Goal: Information Seeking & Learning: Check status

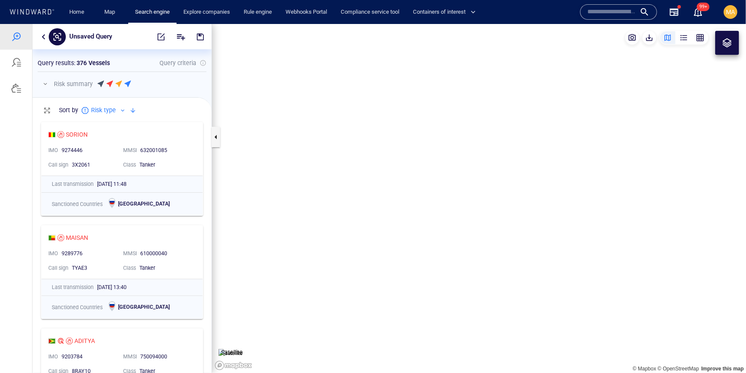
scroll to position [255, 179]
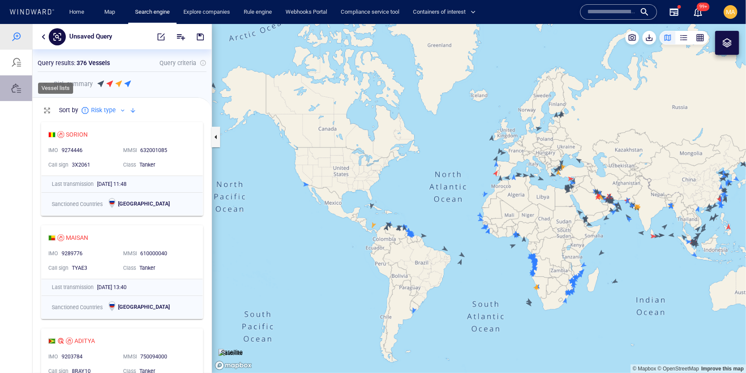
click at [21, 83] on div at bounding box center [16, 88] width 10 height 10
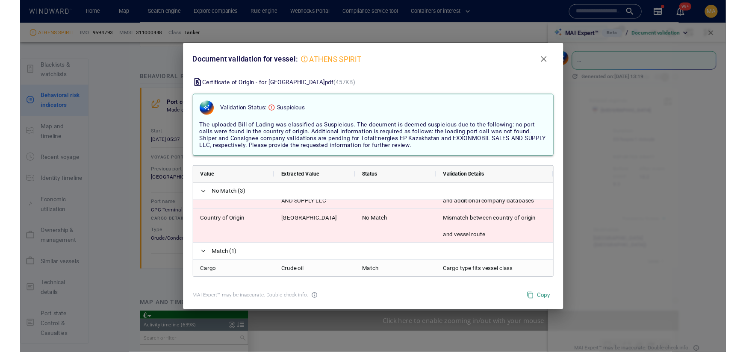
scroll to position [4031, 0]
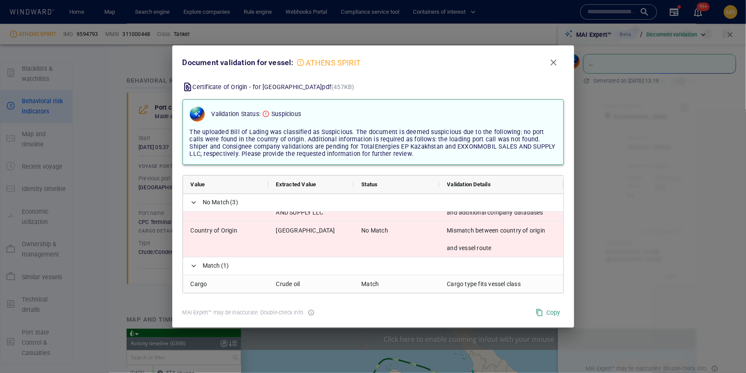
click at [547, 65] on button "Close" at bounding box center [554, 62] width 21 height 21
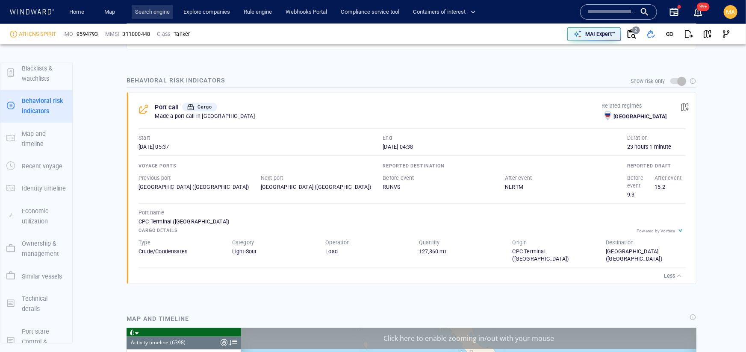
click at [159, 12] on link "Search engine" at bounding box center [152, 12] width 41 height 15
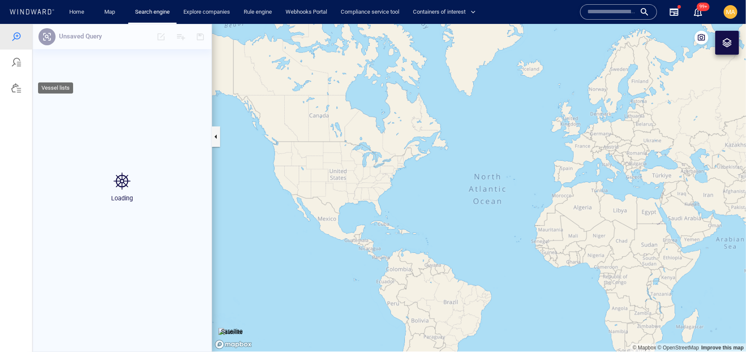
click at [26, 89] on div at bounding box center [16, 88] width 32 height 26
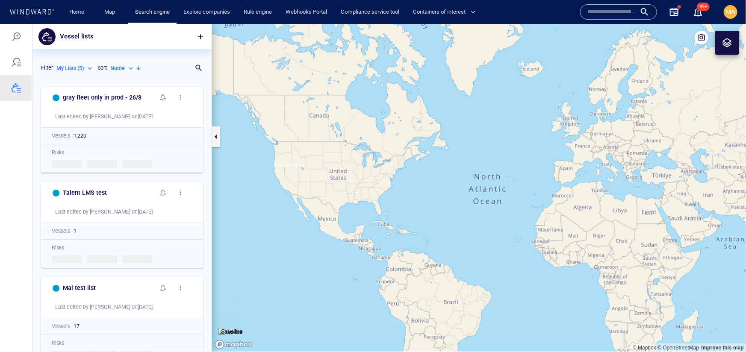
scroll to position [269, 179]
click at [78, 66] on p "My Lists ( 5 )" at bounding box center [69, 68] width 27 height 8
click at [86, 121] on p "System Lists ( 31 )" at bounding box center [83, 120] width 41 height 8
type input "**********"
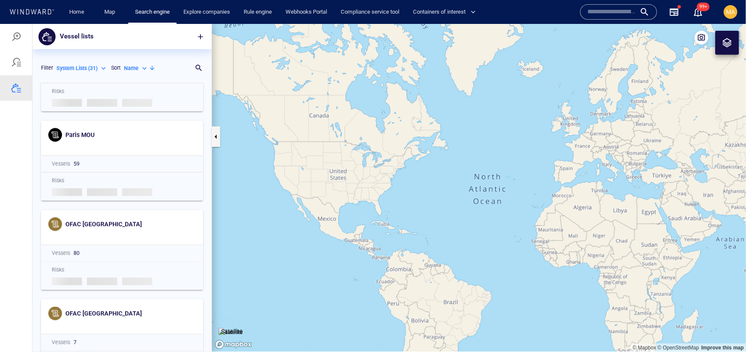
scroll to position [501, 0]
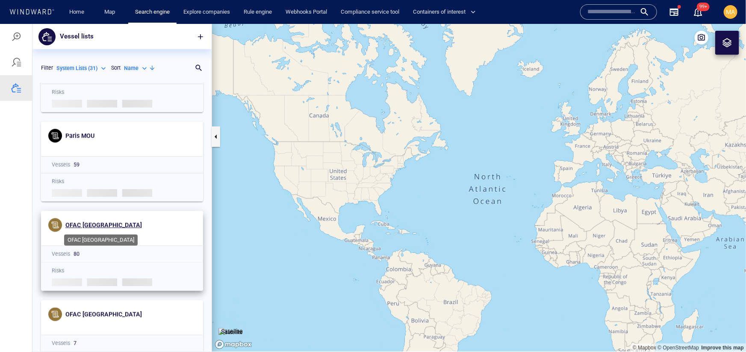
click at [96, 225] on span "OFAC [GEOGRAPHIC_DATA]" at bounding box center [103, 225] width 77 height 7
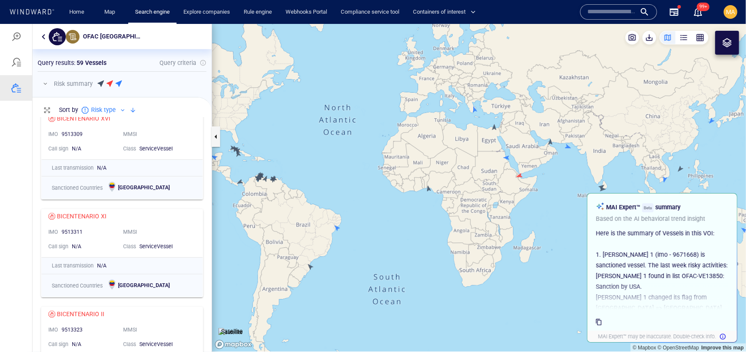
scroll to position [3053, 0]
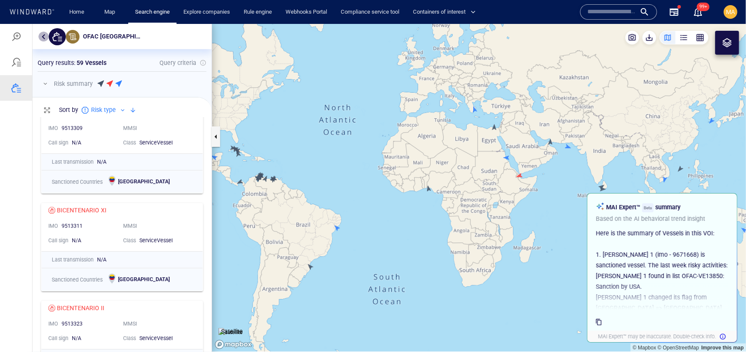
click at [44, 37] on button "button" at bounding box center [43, 36] width 10 height 10
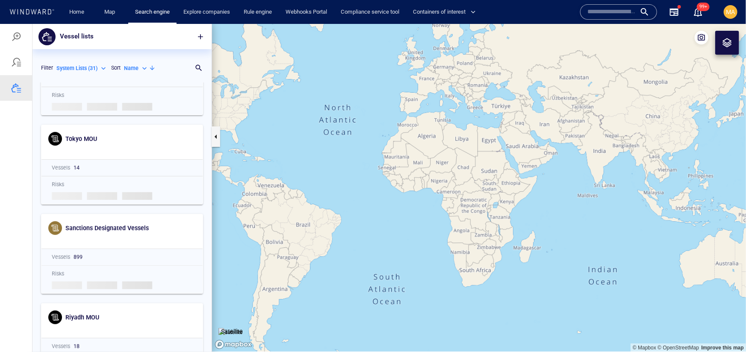
scroll to position [0, 0]
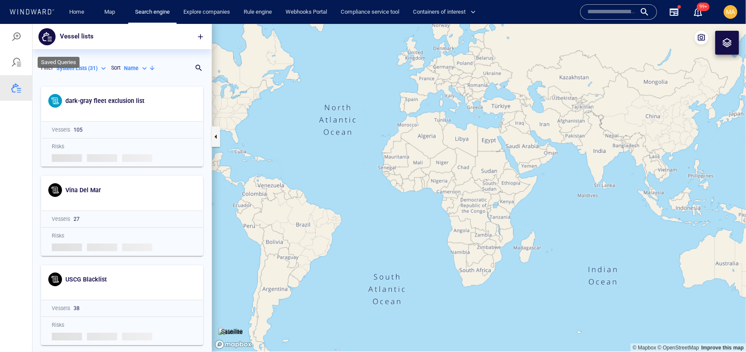
click at [14, 68] on div at bounding box center [16, 62] width 32 height 26
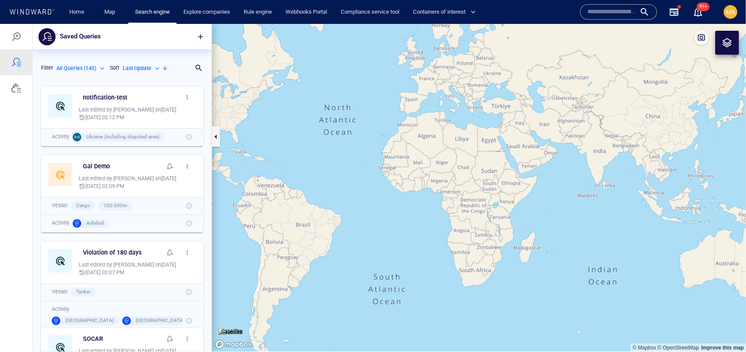
scroll to position [269, 179]
click at [17, 35] on div at bounding box center [16, 36] width 10 height 10
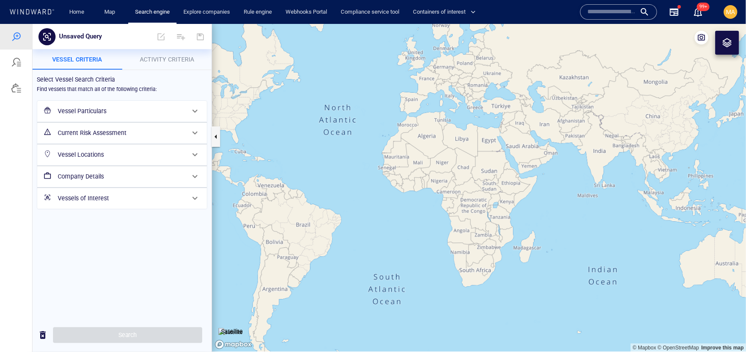
click at [102, 125] on div "Current Risk Assessment" at bounding box center [121, 133] width 134 height 18
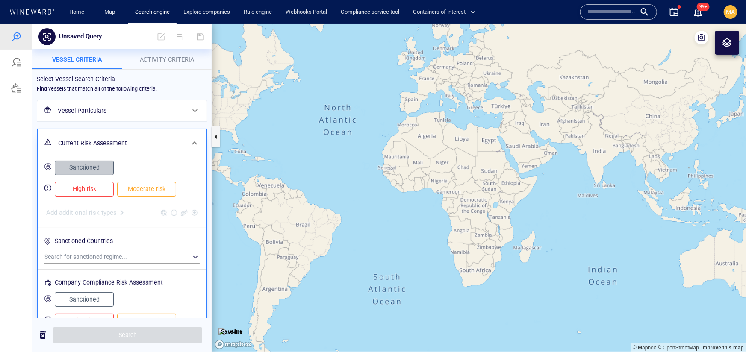
click at [84, 163] on span "Sanctioned" at bounding box center [84, 167] width 41 height 11
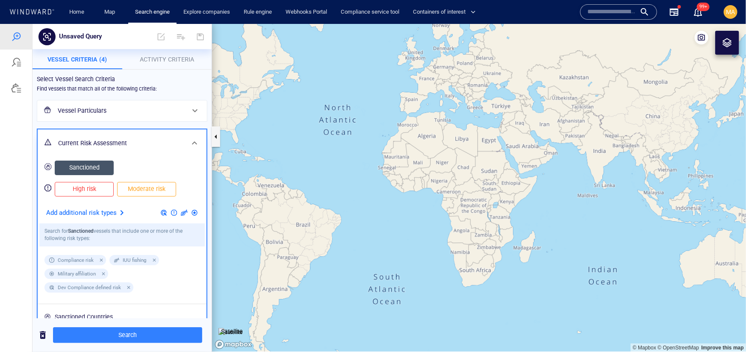
click at [728, 13] on span "MA" at bounding box center [731, 12] width 9 height 7
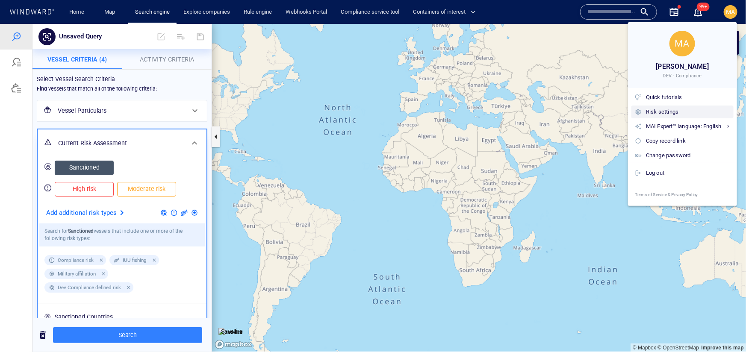
click at [673, 109] on div "Risk settings" at bounding box center [688, 111] width 84 height 9
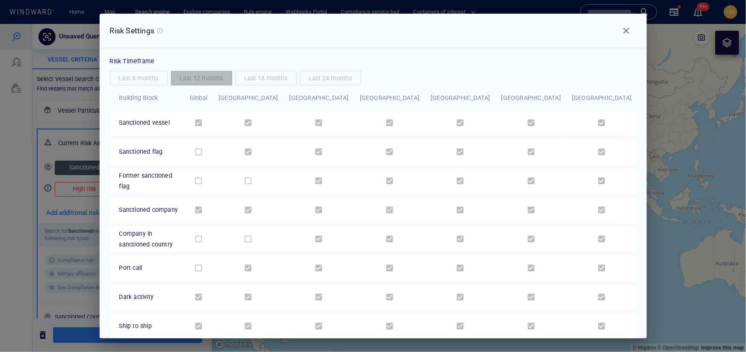
click at [625, 30] on span "Close" at bounding box center [627, 31] width 10 height 10
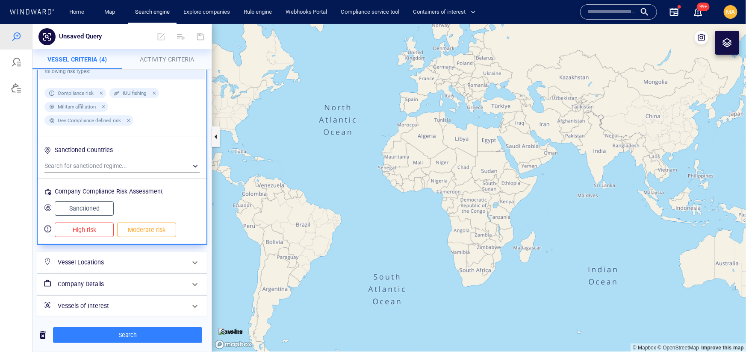
scroll to position [170, 0]
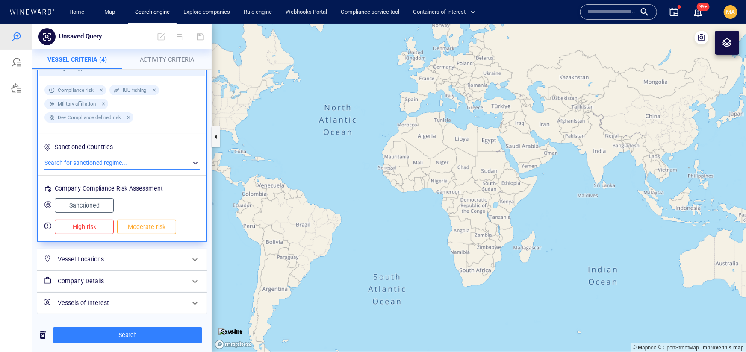
click at [107, 160] on div "​" at bounding box center [121, 163] width 155 height 13
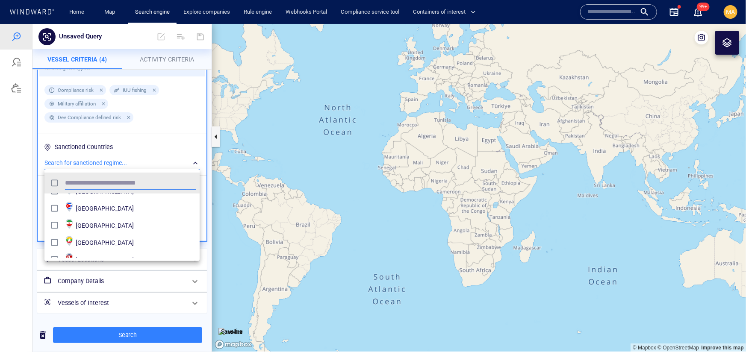
scroll to position [0, 0]
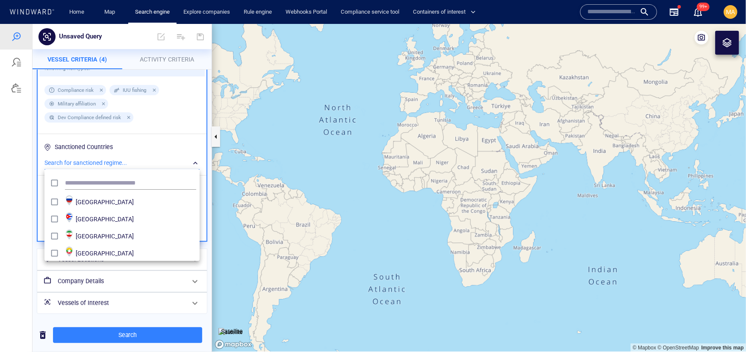
click at [141, 160] on div at bounding box center [373, 188] width 746 height 329
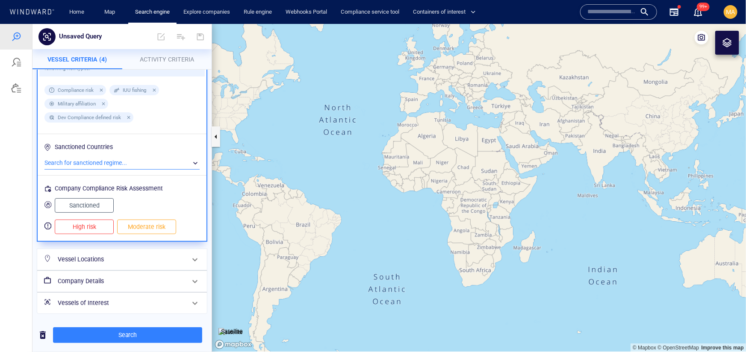
click at [615, 14] on input "text" at bounding box center [612, 12] width 49 height 13
click at [614, 14] on input "text" at bounding box center [612, 12] width 49 height 13
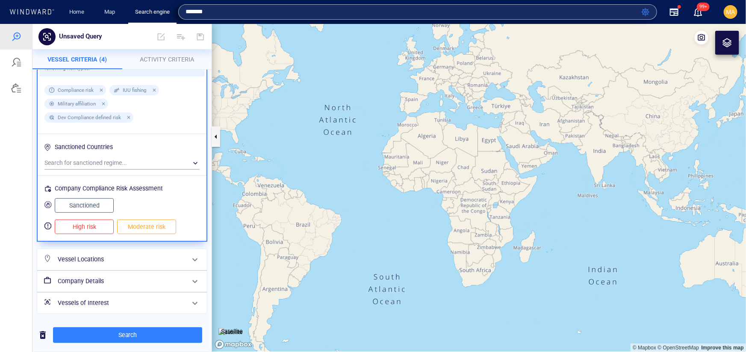
type input "*******"
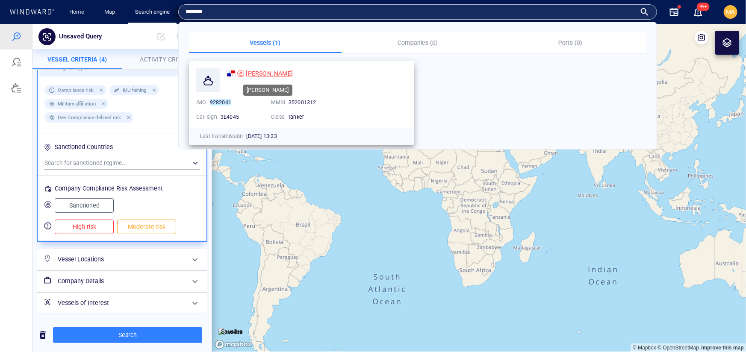
click at [251, 73] on span "[PERSON_NAME]" at bounding box center [269, 73] width 47 height 7
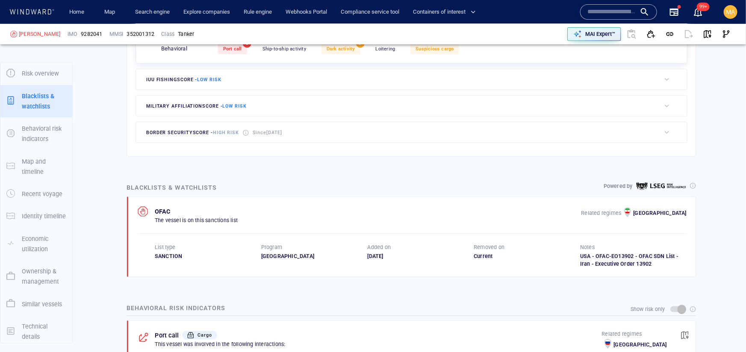
scroll to position [44, 0]
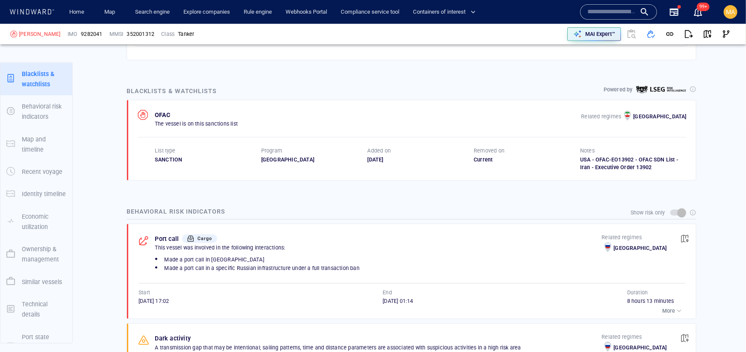
scroll to position [483, 0]
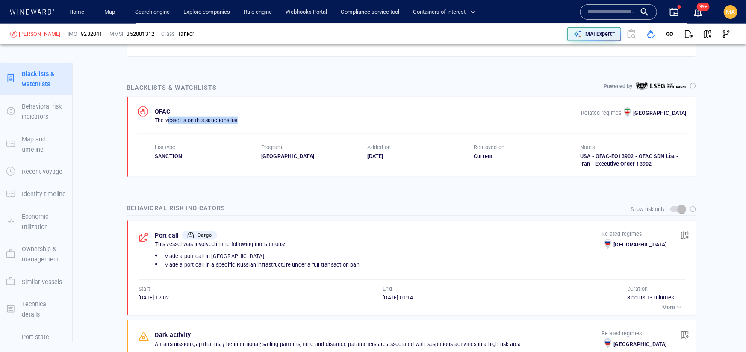
drag, startPoint x: 170, startPoint y: 118, endPoint x: 255, endPoint y: 119, distance: 85.6
click at [255, 119] on div "OFAC The vessel is on this sanctions list Related regimes Iran" at bounding box center [412, 116] width 549 height 18
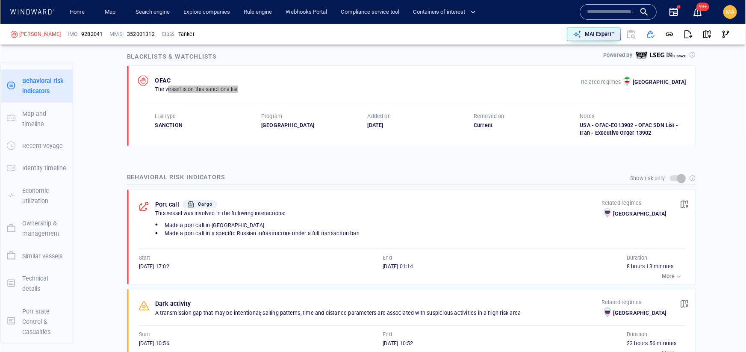
scroll to position [70, 0]
